Goal: Transaction & Acquisition: Book appointment/travel/reservation

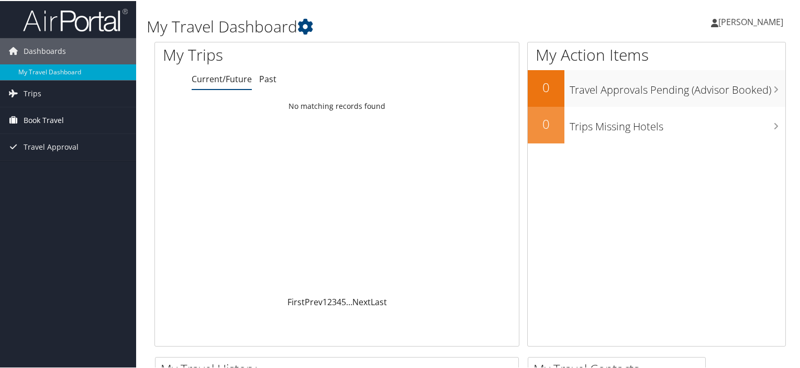
click at [46, 121] on span "Book Travel" at bounding box center [44, 119] width 40 height 26
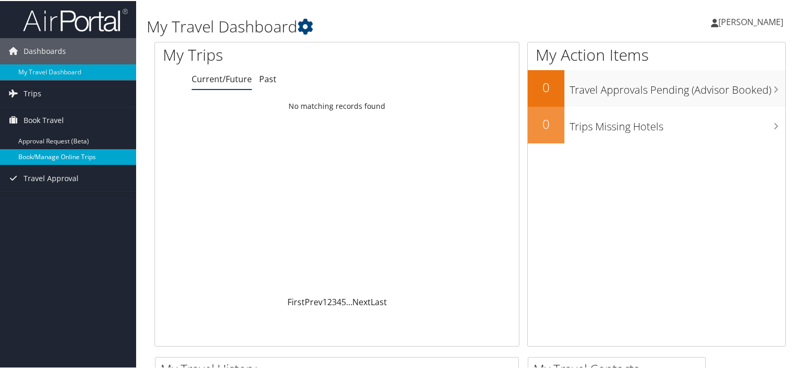
click at [76, 158] on link "Book/Manage Online Trips" at bounding box center [68, 156] width 136 height 16
